Goal: Task Accomplishment & Management: Use online tool/utility

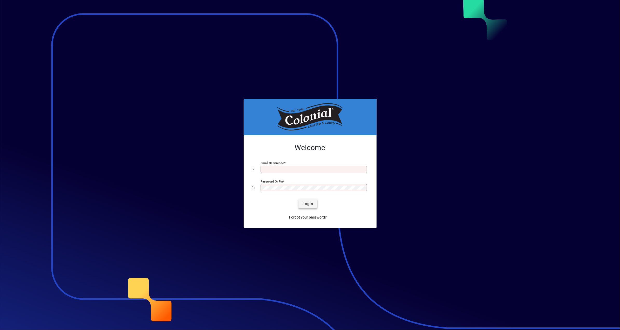
type input "**********"
click at [311, 205] on span "Login" at bounding box center [307, 203] width 11 height 5
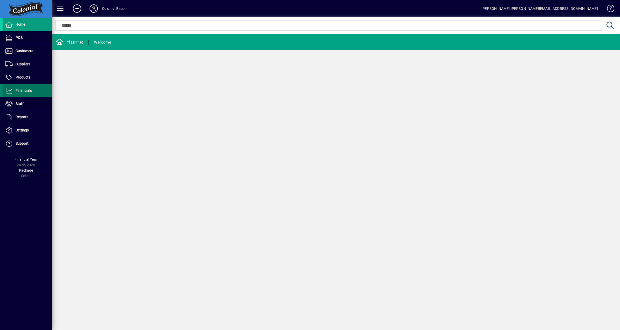
click at [32, 92] on span "Financials" at bounding box center [24, 90] width 16 height 4
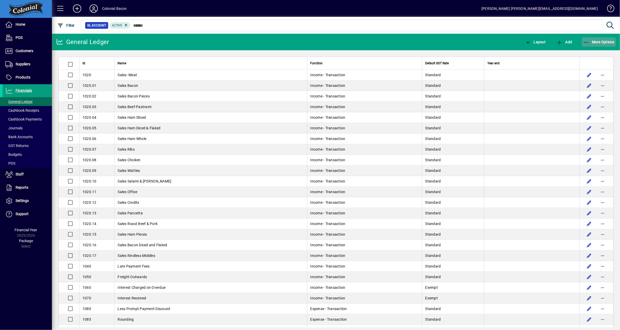
click at [598, 42] on span "More Options" at bounding box center [599, 42] width 32 height 4
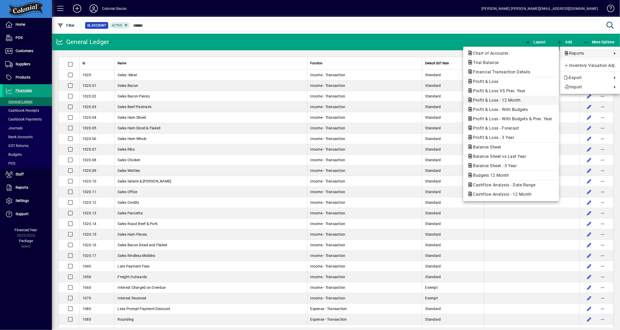
click at [500, 102] on span "Profit & Loss - 12 Month" at bounding box center [495, 100] width 56 height 5
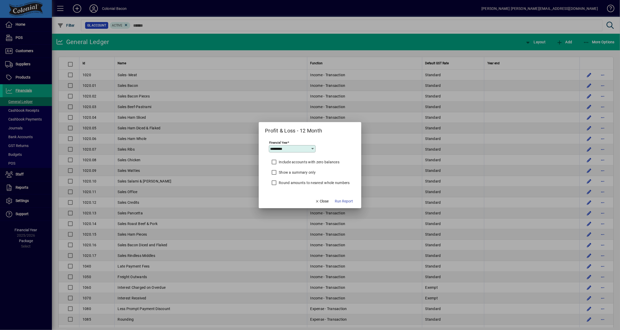
click at [348, 201] on span "Run Report" at bounding box center [344, 201] width 18 height 5
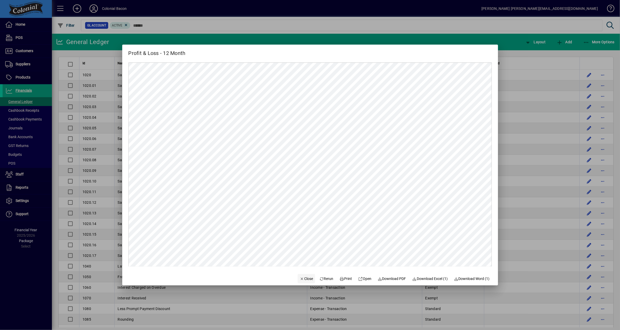
click at [302, 280] on span "Close" at bounding box center [306, 278] width 13 height 5
